Goal: Transaction & Acquisition: Purchase product/service

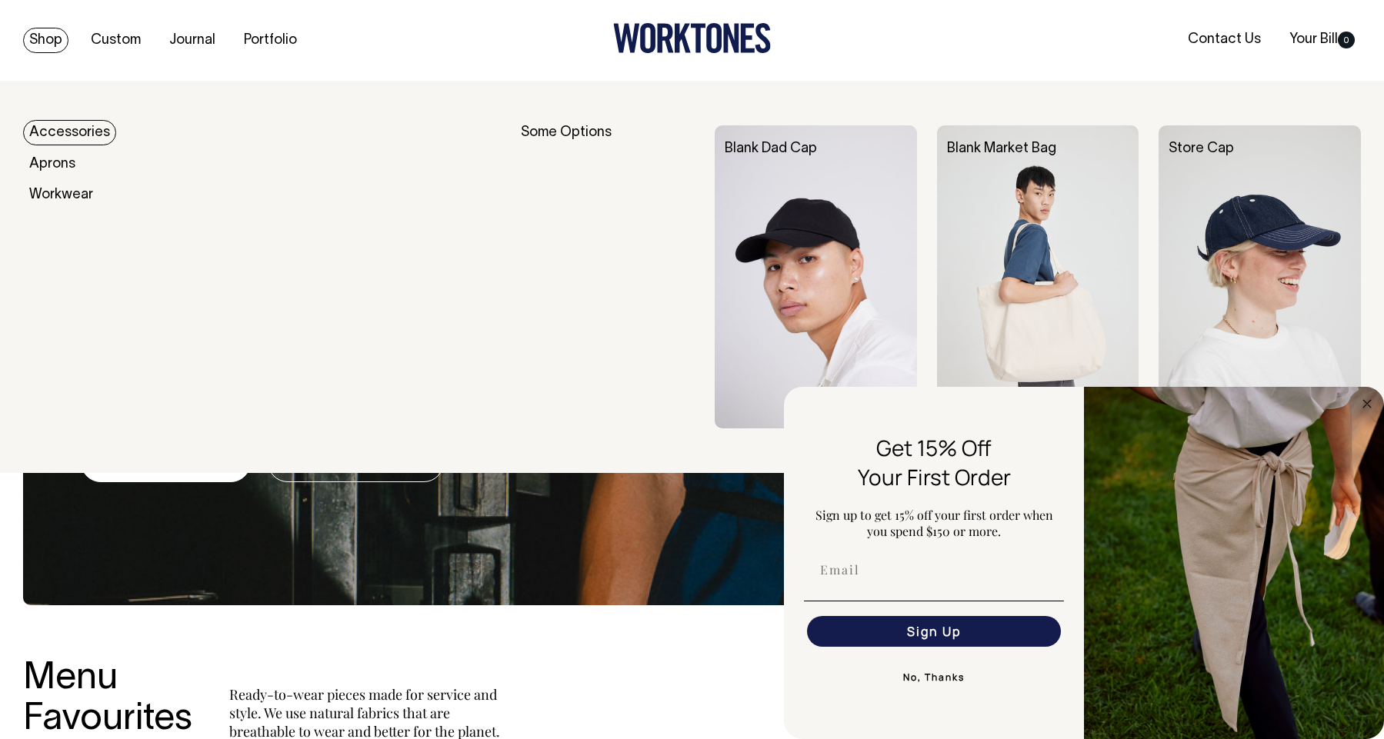
click at [38, 39] on link "Shop" at bounding box center [45, 40] width 45 height 25
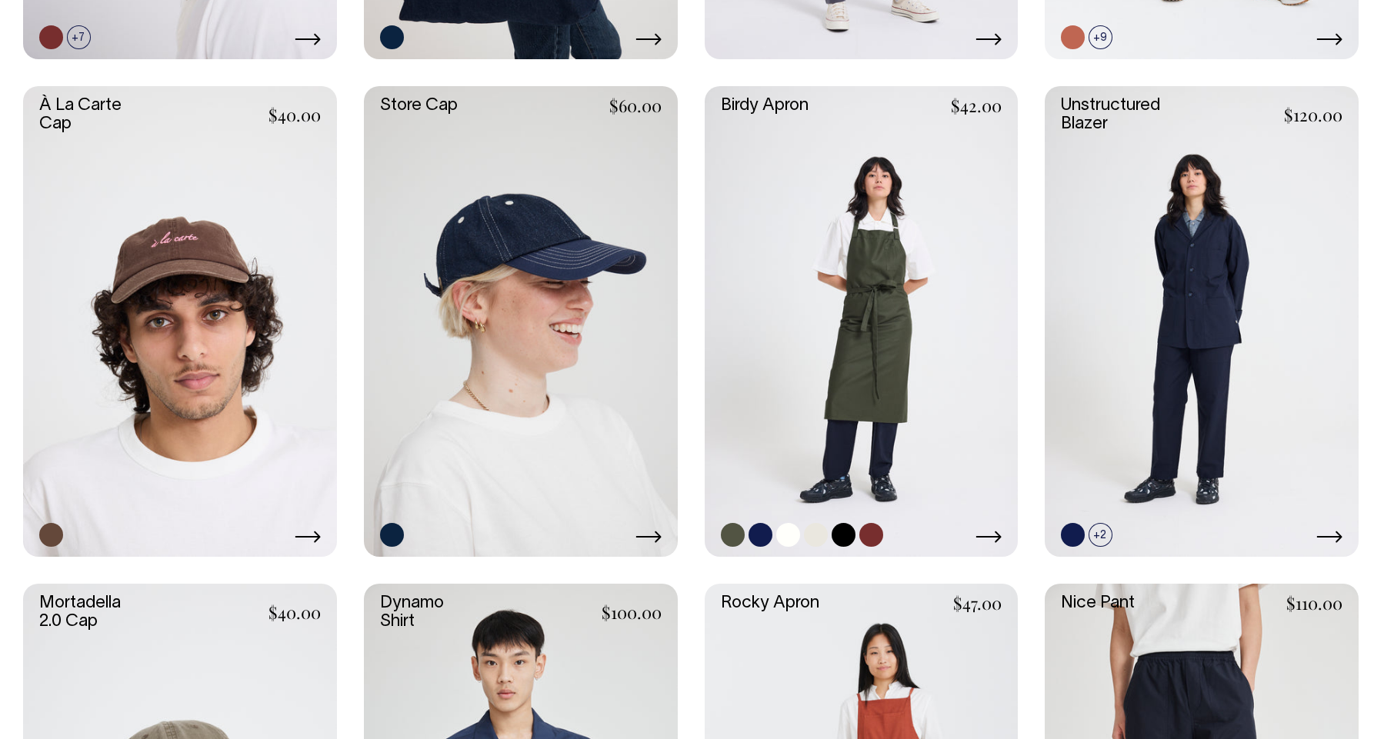
scroll to position [865, 0]
click at [871, 275] on link at bounding box center [862, 322] width 314 height 471
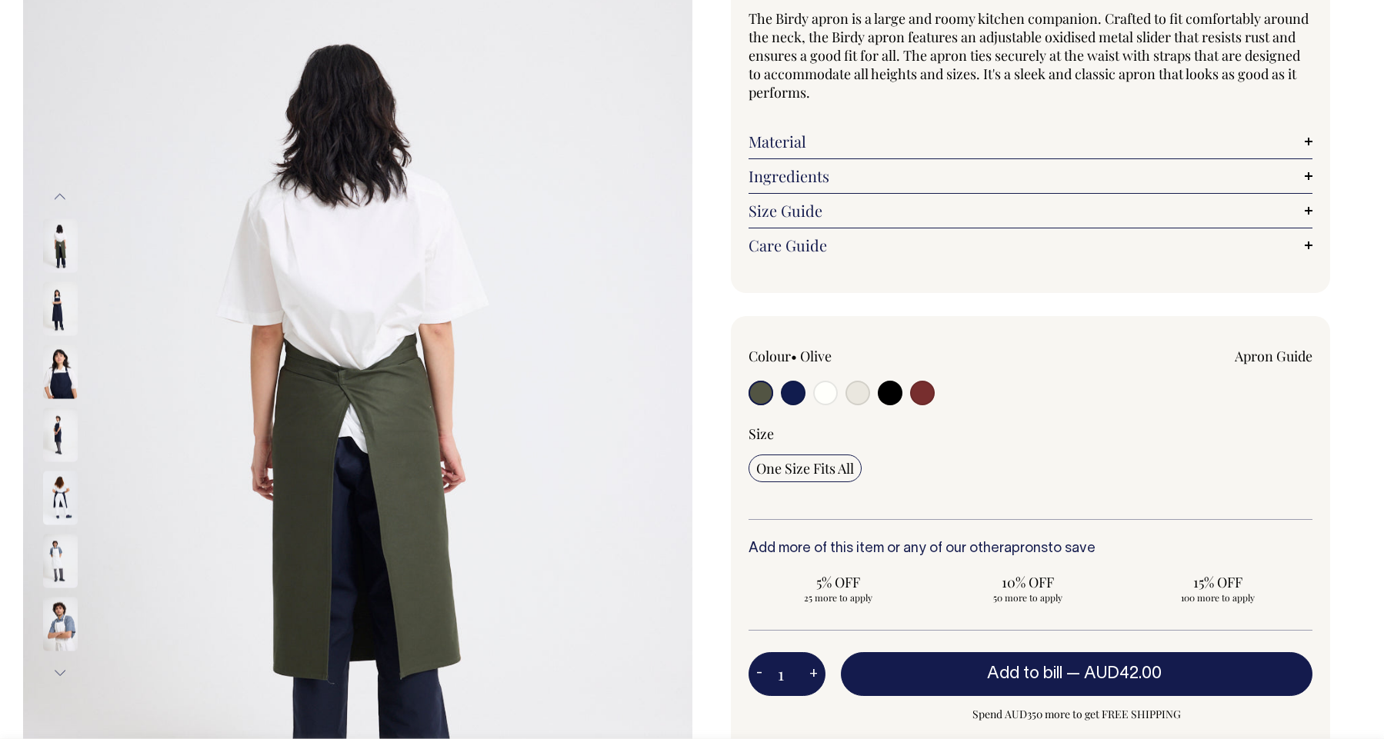
click at [824, 393] on input "radio" at bounding box center [825, 393] width 25 height 25
radio input "true"
select select "Off-White"
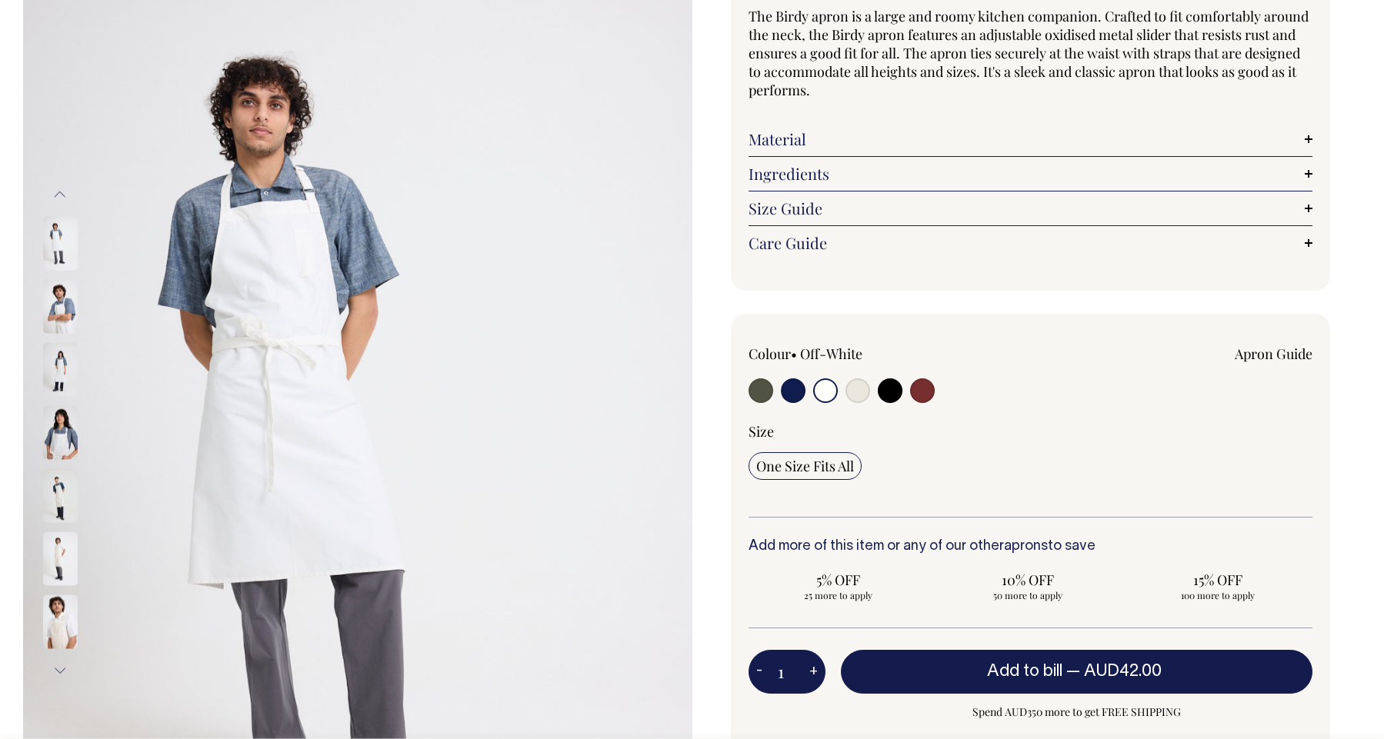
scroll to position [151, 0]
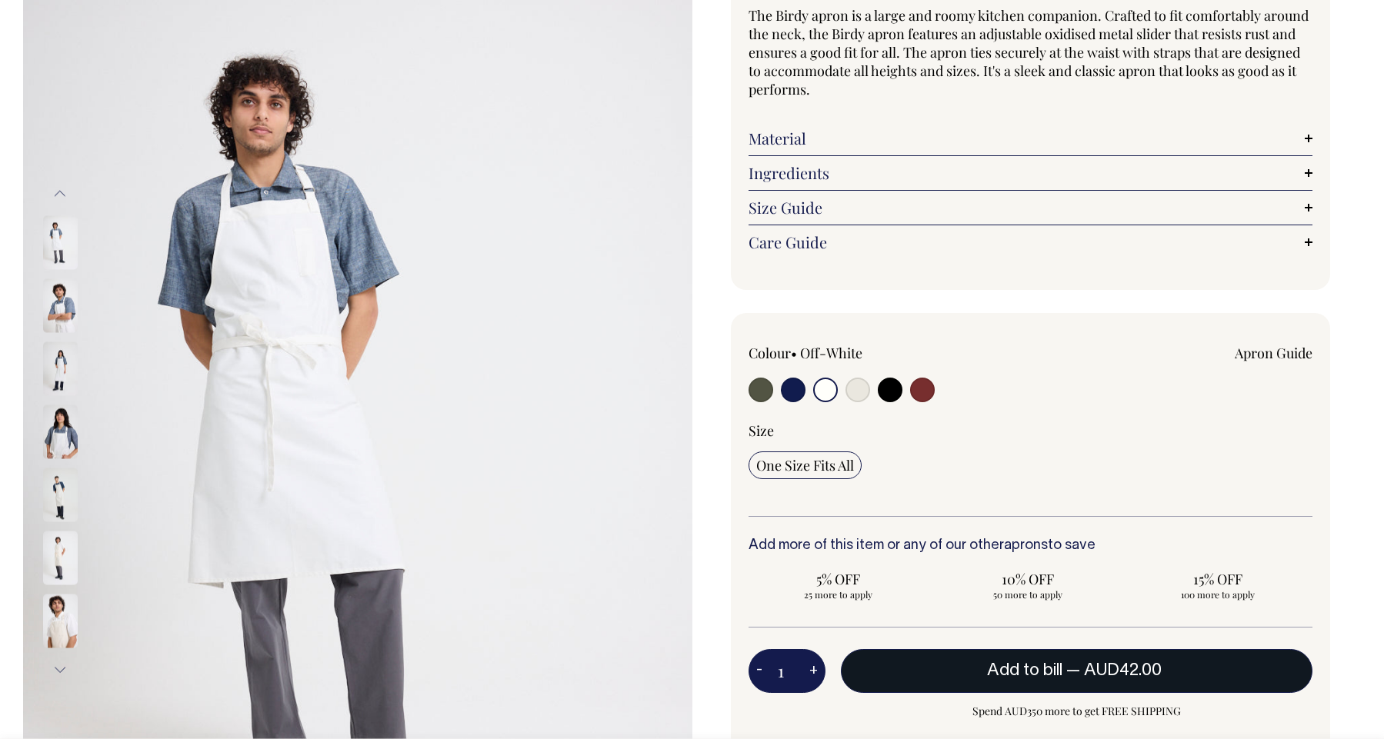
click at [1066, 668] on span "— AUD42.00" at bounding box center [1115, 670] width 99 height 15
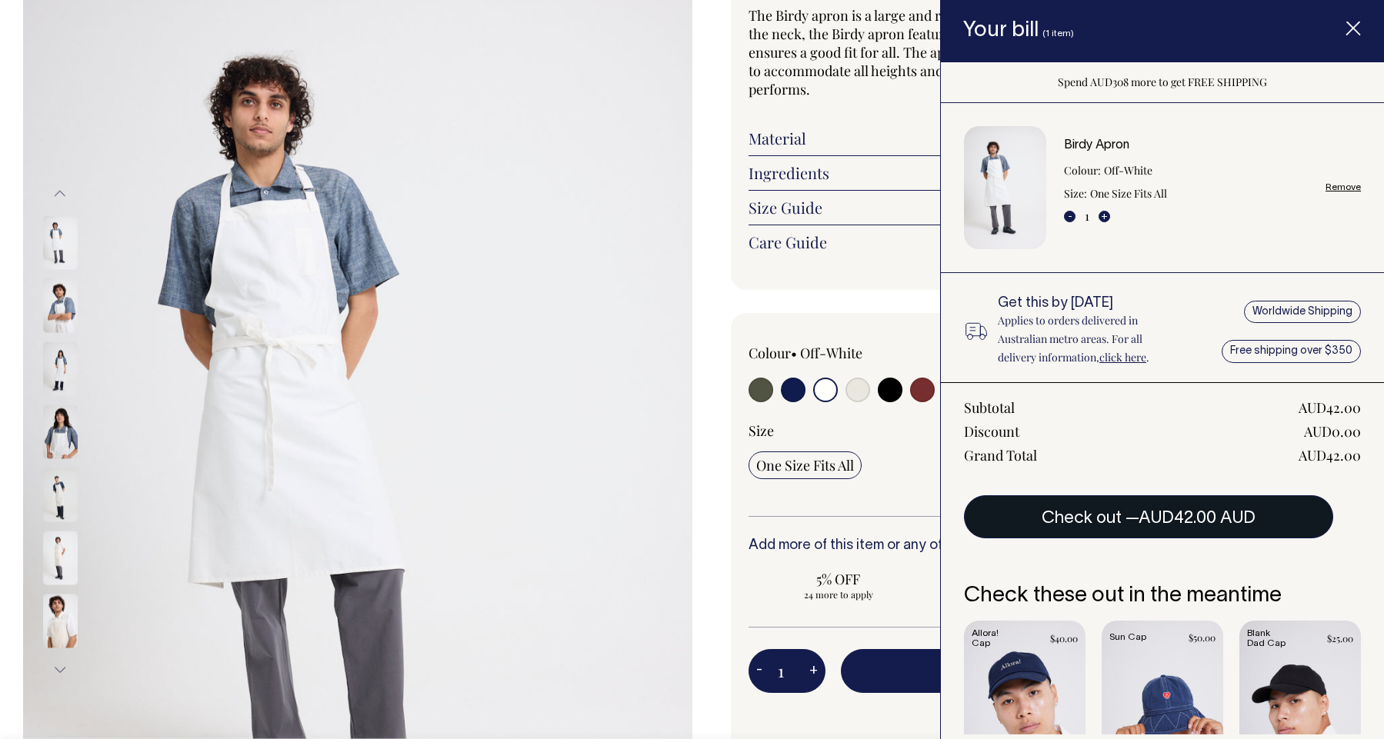
click at [1132, 532] on button "Check out — AUD42.00 AUD" at bounding box center [1148, 516] width 369 height 43
